Goal: Find specific page/section: Find specific page/section

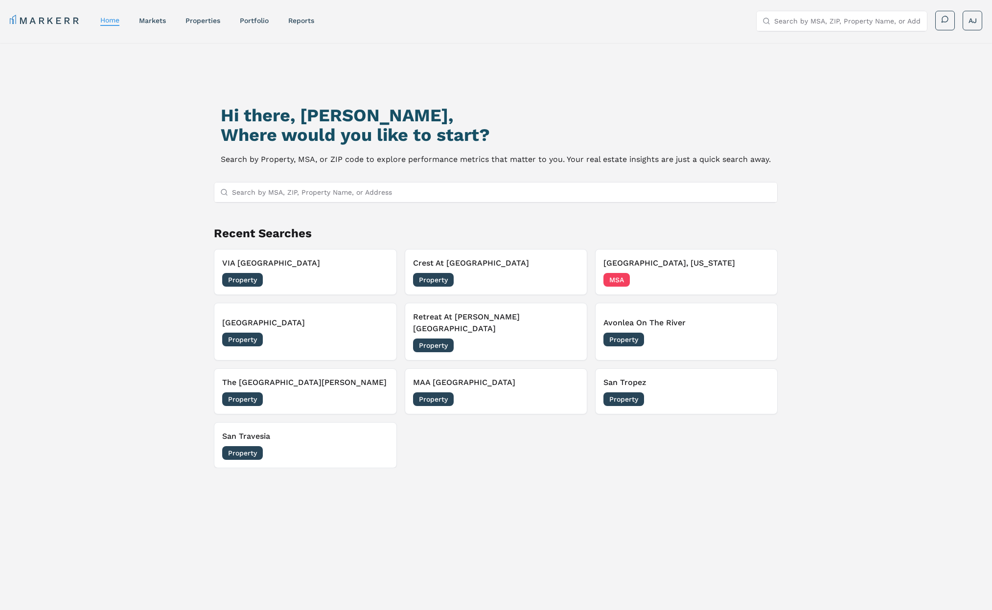
click at [567, 160] on p "Search by Property, MSA, or ZIP code to explore performance metrics that matter…" at bounding box center [496, 160] width 550 height 14
click at [400, 184] on input "Search by MSA, ZIP, Property Name, or Address" at bounding box center [501, 193] width 539 height 20
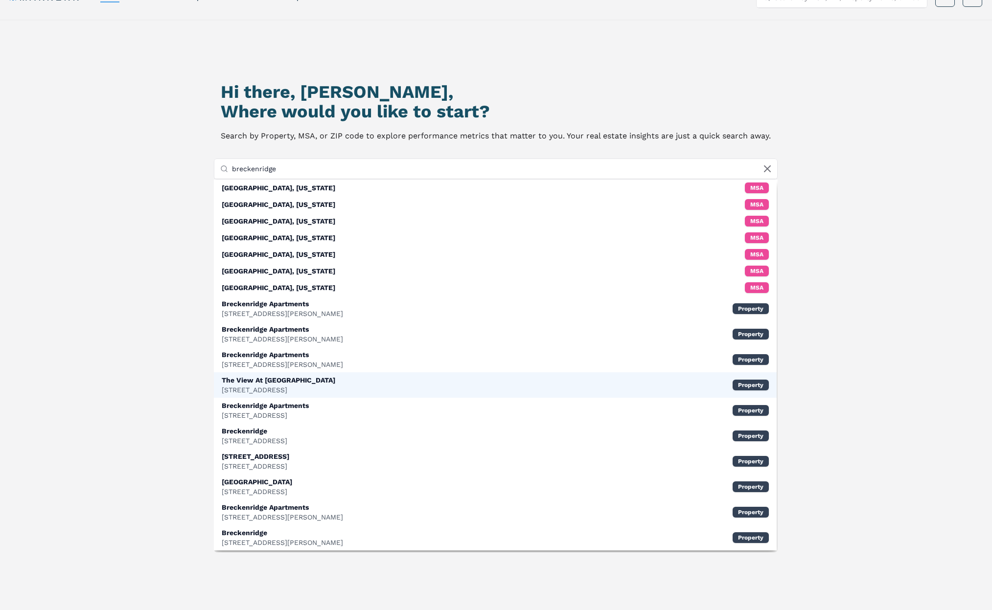
scroll to position [24, 0]
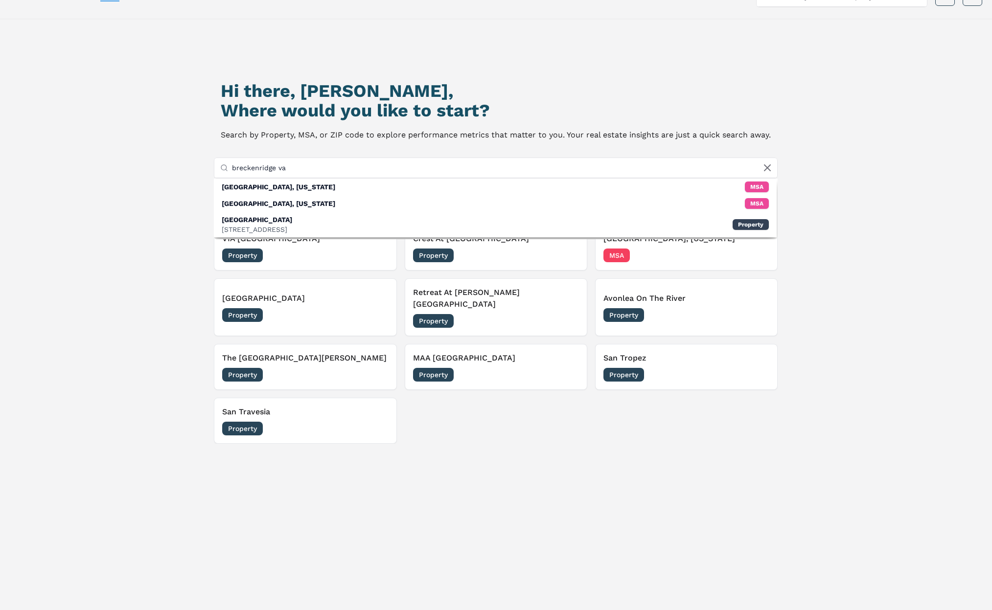
drag, startPoint x: 277, startPoint y: 168, endPoint x: 321, endPoint y: 169, distance: 43.6
click at [321, 169] on input "breckenridge va" at bounding box center [501, 168] width 539 height 20
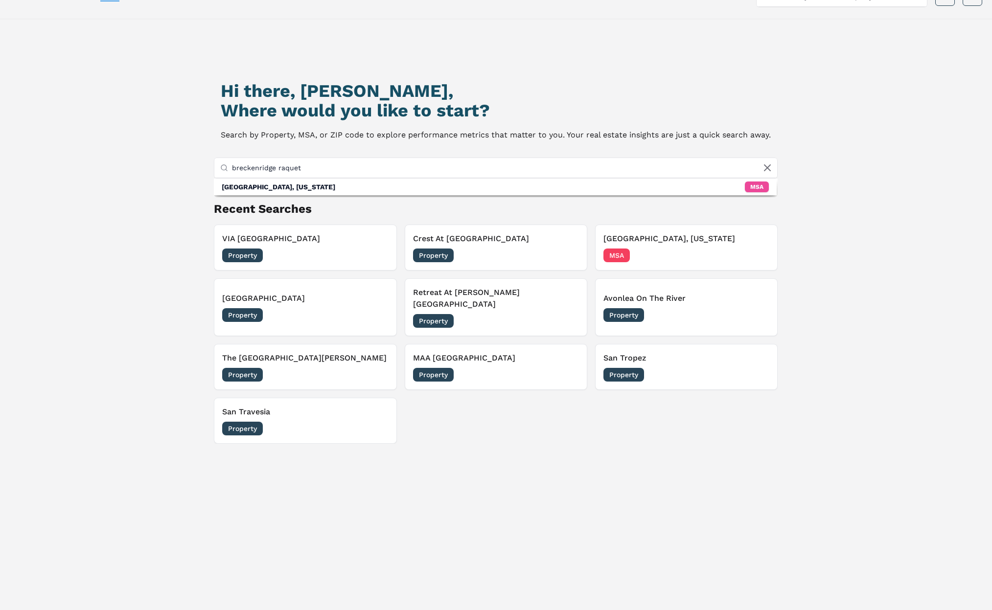
click at [344, 161] on input "breckenridge raquet" at bounding box center [501, 168] width 539 height 20
paste input "[STREET_ADDRESS]"
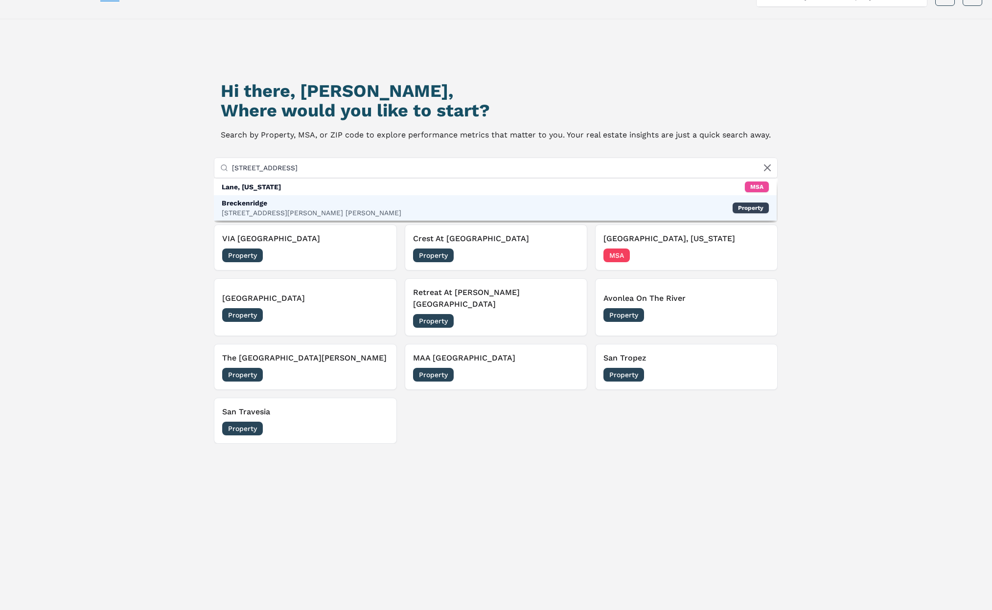
type input "[STREET_ADDRESS]"
click at [283, 210] on div "[STREET_ADDRESS][PERSON_NAME] [PERSON_NAME]" at bounding box center [312, 213] width 180 height 10
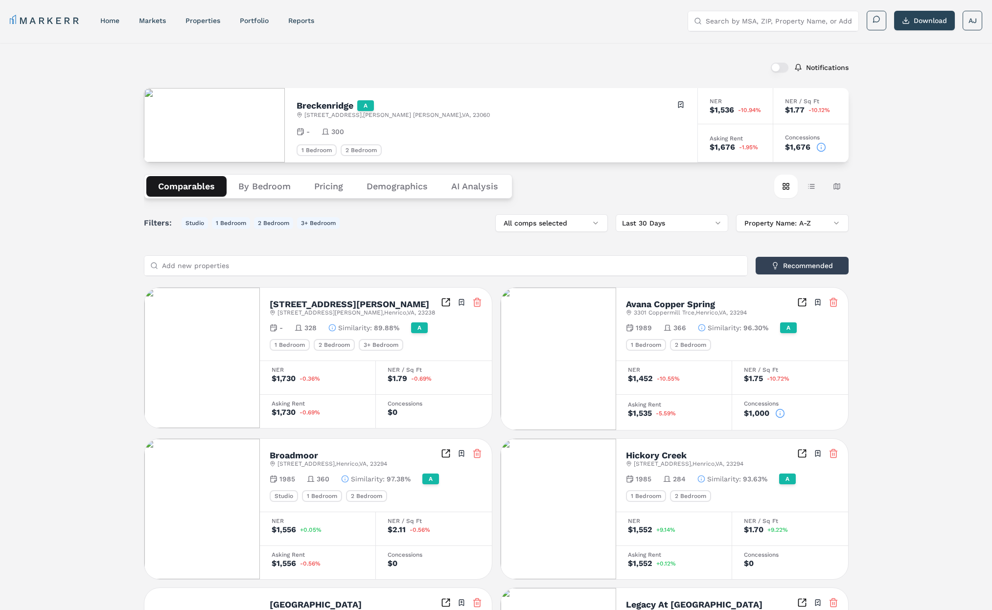
click at [824, 147] on circle at bounding box center [821, 147] width 8 height 8
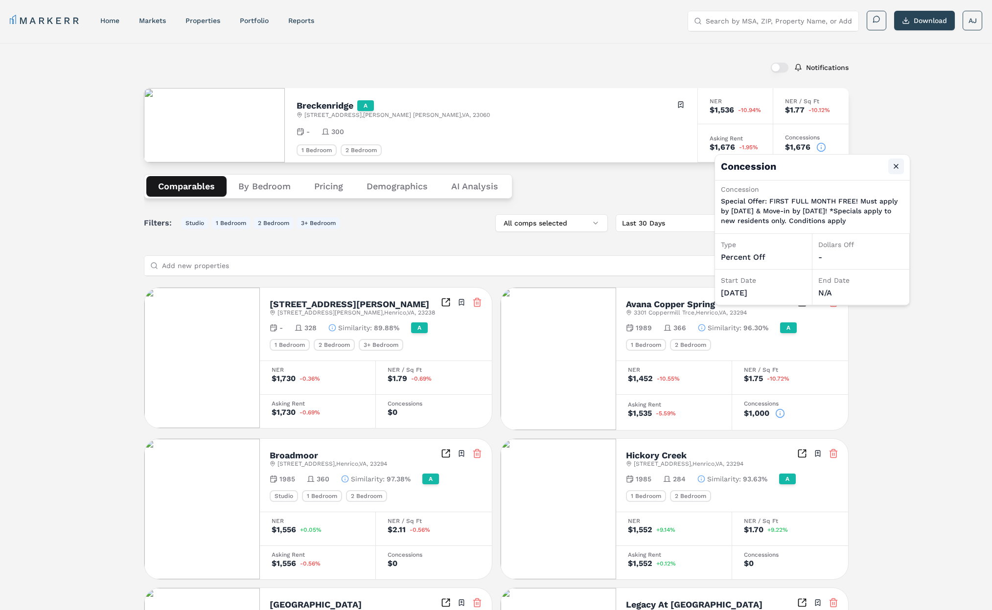
click at [900, 164] on button "Close" at bounding box center [896, 167] width 16 height 16
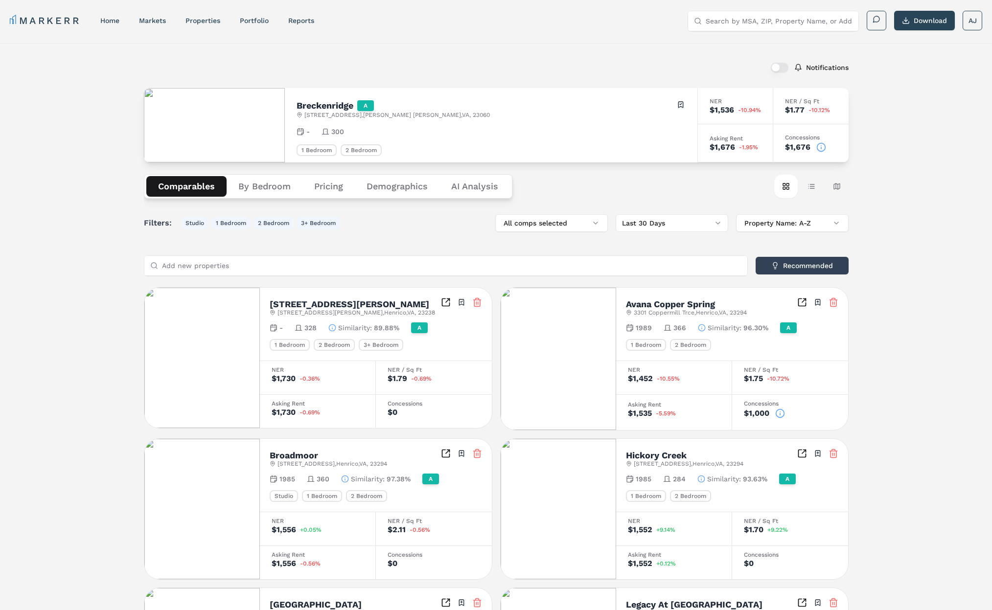
click at [915, 157] on div "Notifications Breckenridge A [STREET_ADDRESS][PERSON_NAME] Toggle portfolio men…" at bounding box center [496, 547] width 992 height 1008
